Goal: Information Seeking & Learning: Learn about a topic

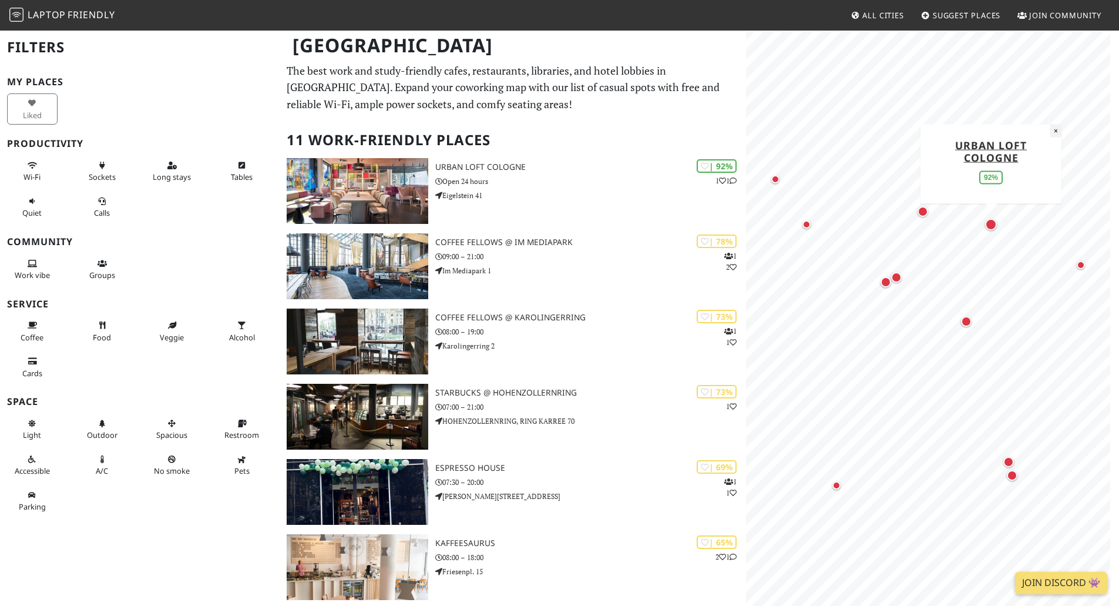
click at [1057, 130] on button "×" at bounding box center [1056, 130] width 11 height 13
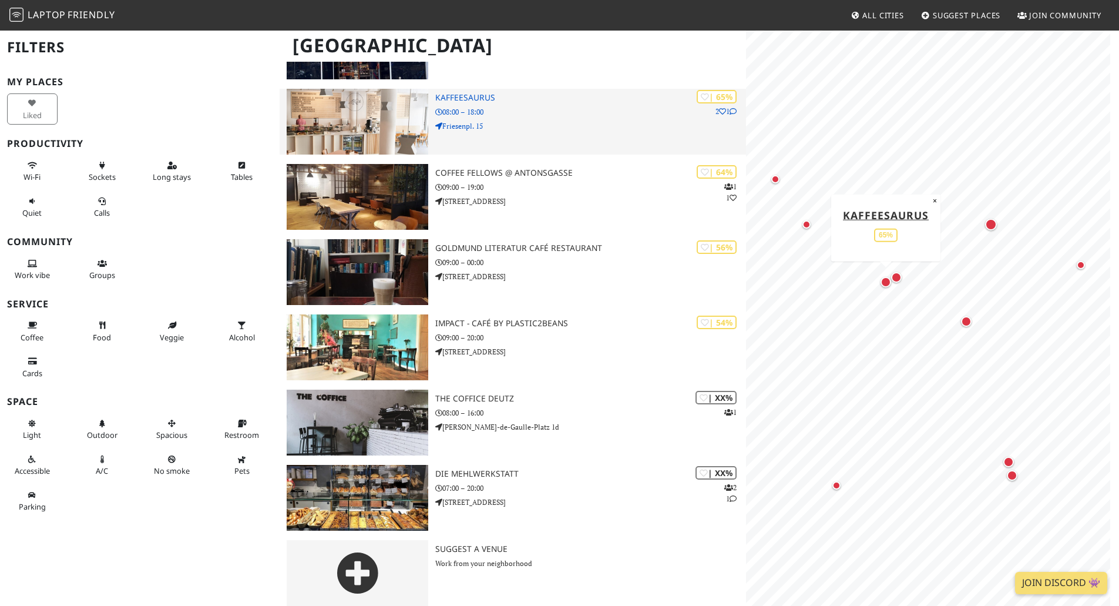
scroll to position [455, 0]
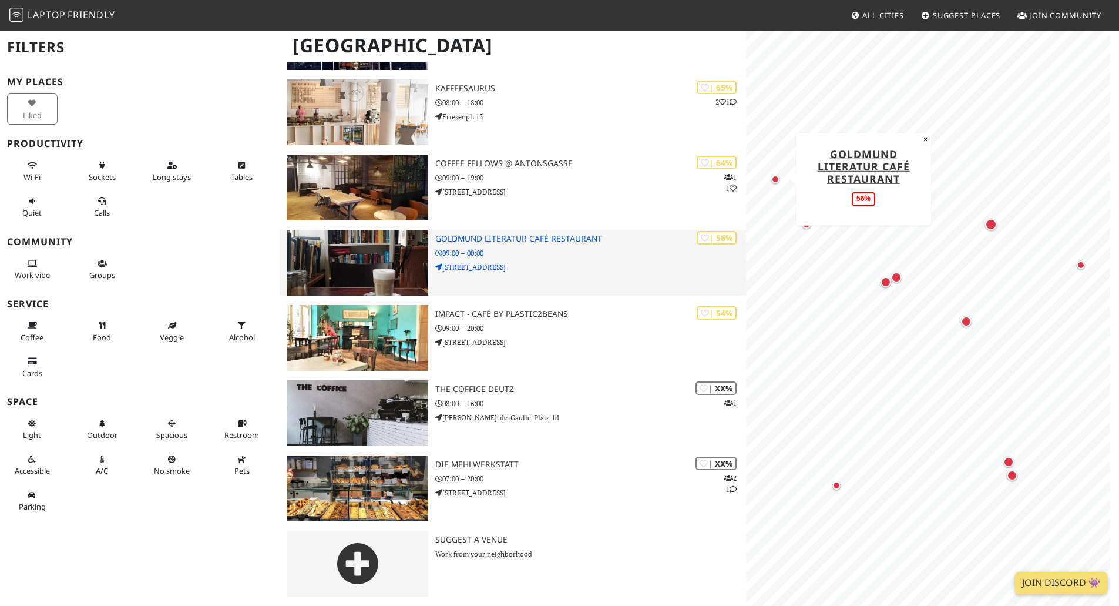
click at [628, 252] on p "09:00 – 00:00" at bounding box center [590, 252] width 311 height 11
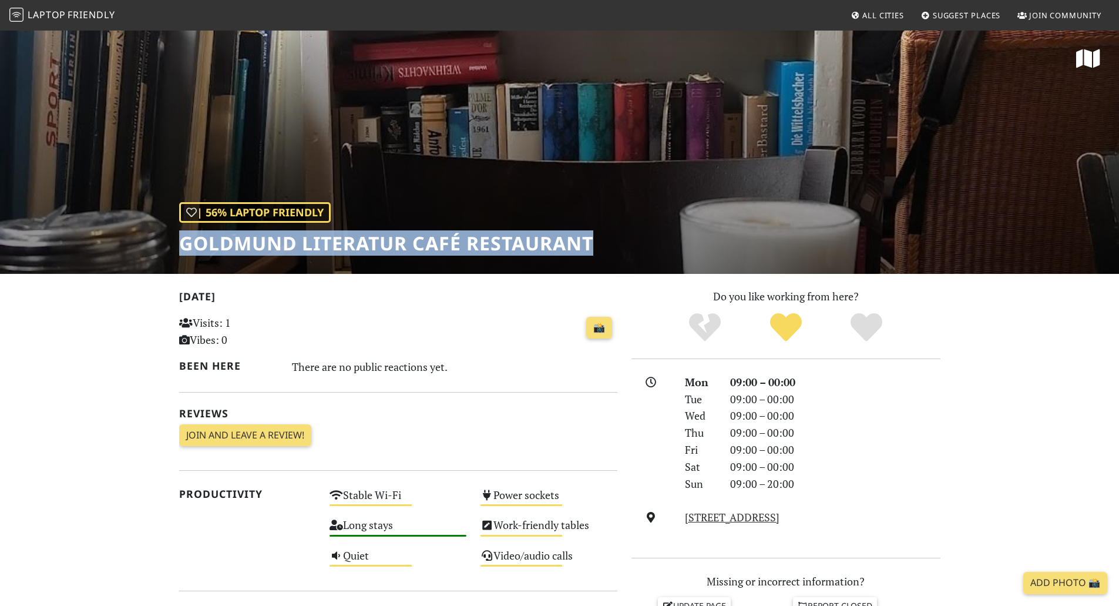
drag, startPoint x: 623, startPoint y: 236, endPoint x: 156, endPoint y: 247, distance: 466.7
click at [155, 248] on div "| 56% Laptop Friendly Goldmund Literatur Café Restaurant" at bounding box center [559, 151] width 1119 height 244
copy h1 "Goldmund Literatur Café Restaurant"
